Goal: Information Seeking & Learning: Learn about a topic

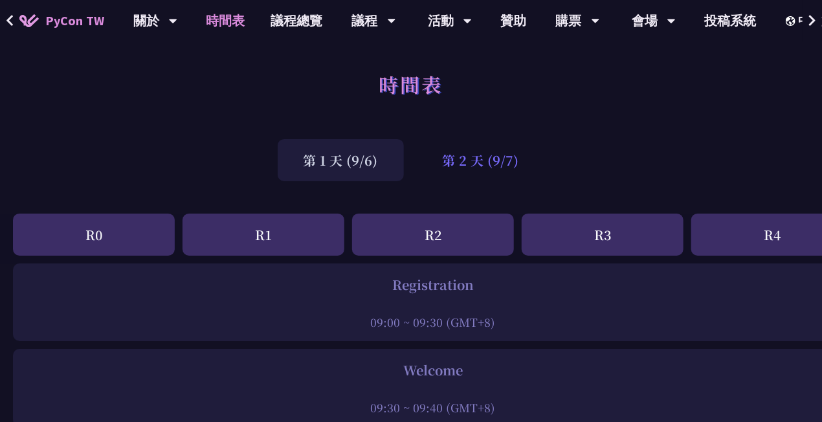
click at [441, 169] on div "第 2 天 (9/7)" at bounding box center [481, 160] width 128 height 42
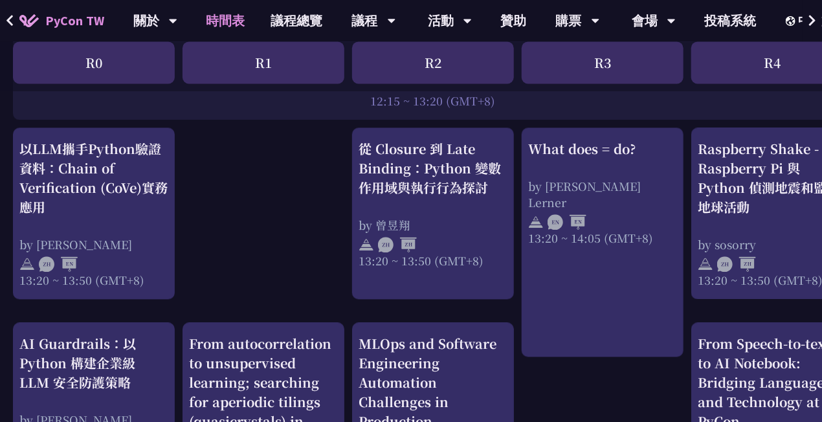
scroll to position [1100, 0]
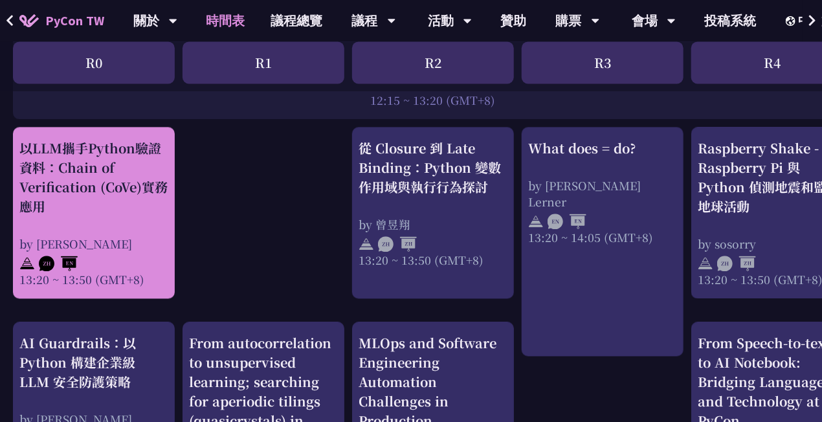
click at [153, 204] on div "以LLM攜手Python驗證資料：Chain of Verification (CoVe)實務應用" at bounding box center [93, 177] width 149 height 78
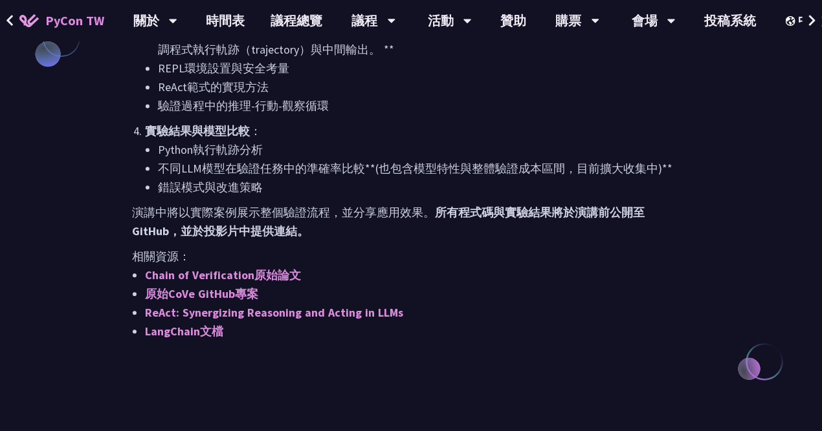
scroll to position [1164, 0]
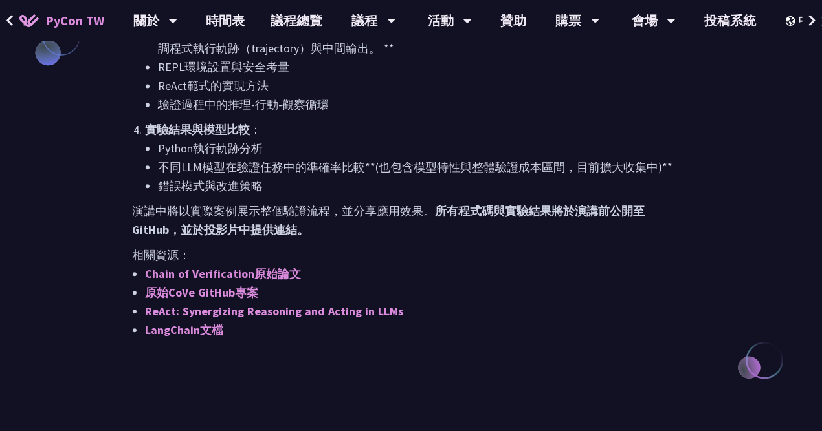
click at [270, 204] on strong "所有程式碼與實驗結果將於演講前公開至 GitHub，並於投影片中提供連結。" at bounding box center [388, 221] width 512 height 34
drag, startPoint x: 270, startPoint y: 204, endPoint x: 388, endPoint y: 204, distance: 118.4
click at [388, 204] on p "演講中將以實際案例展示整個驗證流程，並分享應用效果。 所有程式碼與實驗結果將於演講前公開至 GitHub，並於投影片中提供連結。" at bounding box center [411, 221] width 558 height 38
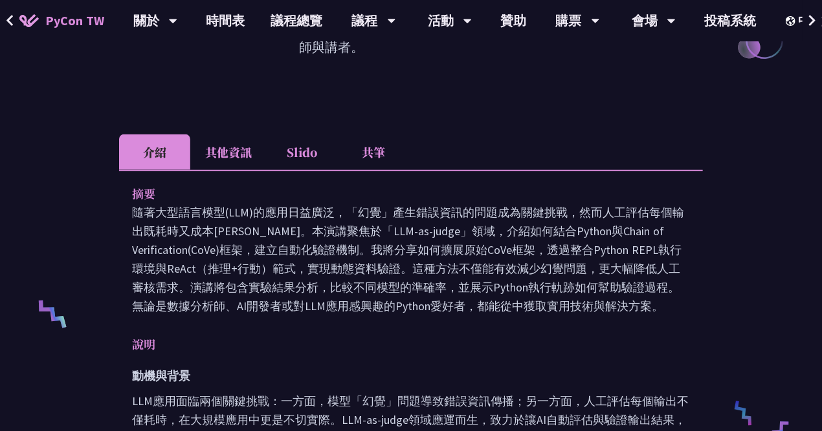
scroll to position [323, 0]
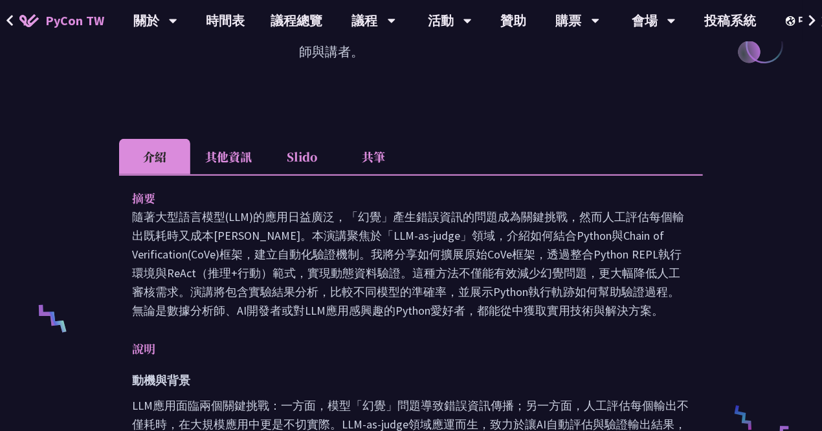
click at [388, 139] on li "共筆" at bounding box center [373, 157] width 71 height 36
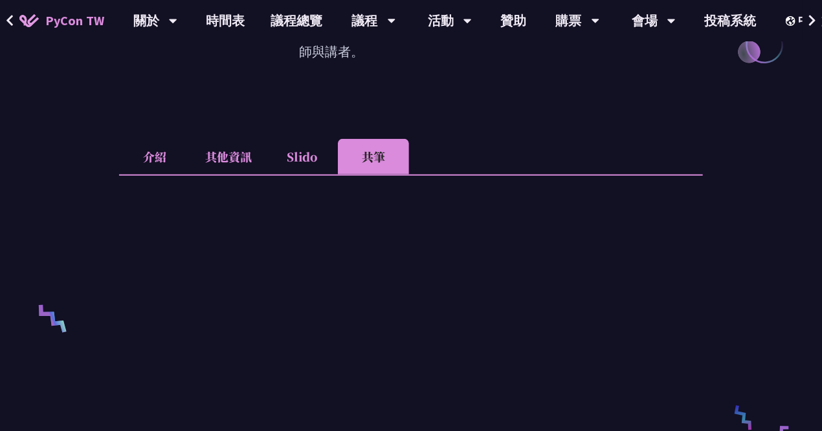
click at [212, 139] on li "其他資訊" at bounding box center [228, 157] width 76 height 36
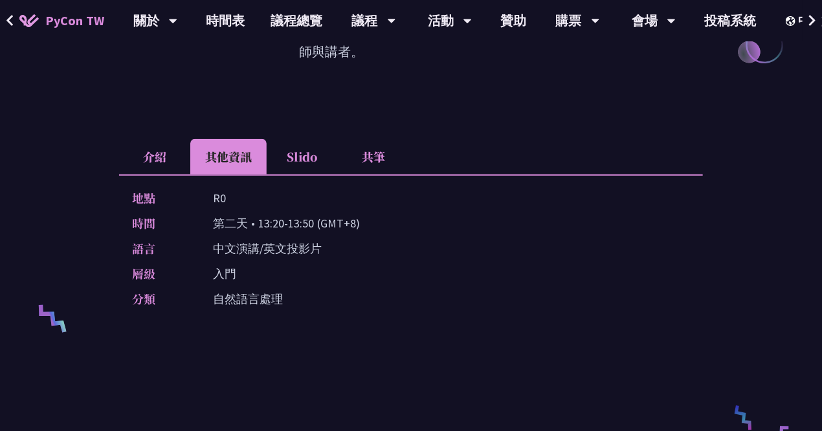
click at [370, 139] on li "共筆" at bounding box center [373, 157] width 71 height 36
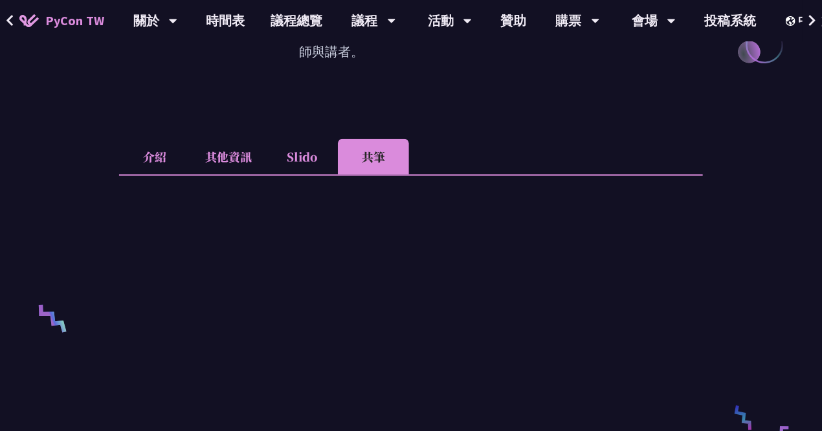
click at [143, 144] on li "介紹" at bounding box center [154, 157] width 71 height 36
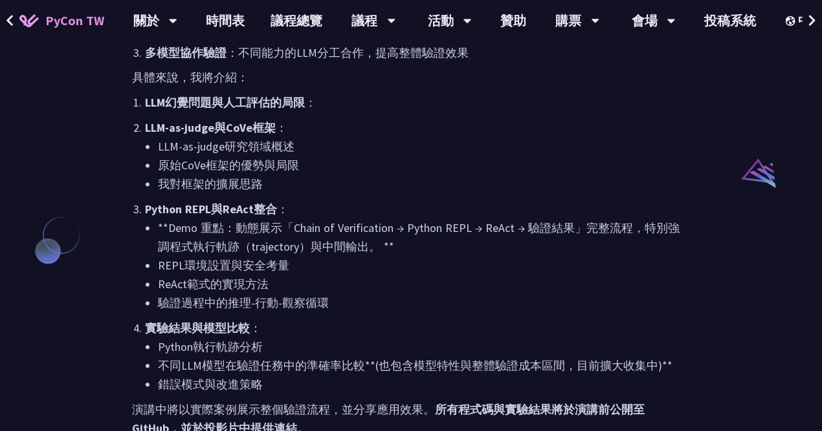
scroll to position [970, 0]
